Goal: Task Accomplishment & Management: Use online tool/utility

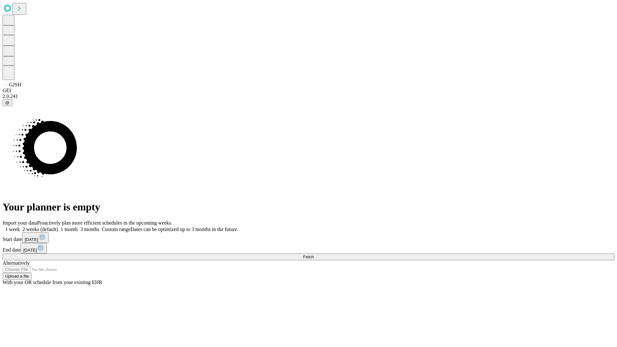
click at [314, 254] on span "Fetch" at bounding box center [308, 256] width 11 height 5
